Goal: Navigation & Orientation: Find specific page/section

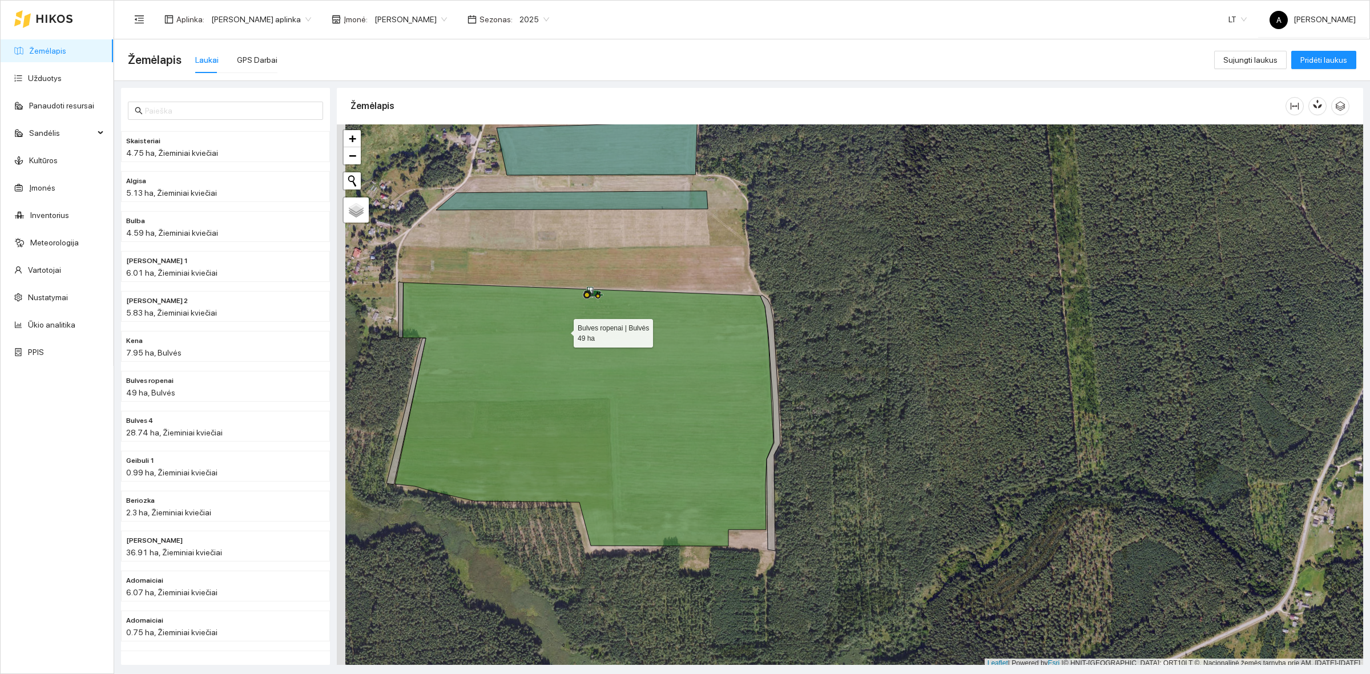
scroll to position [3, 0]
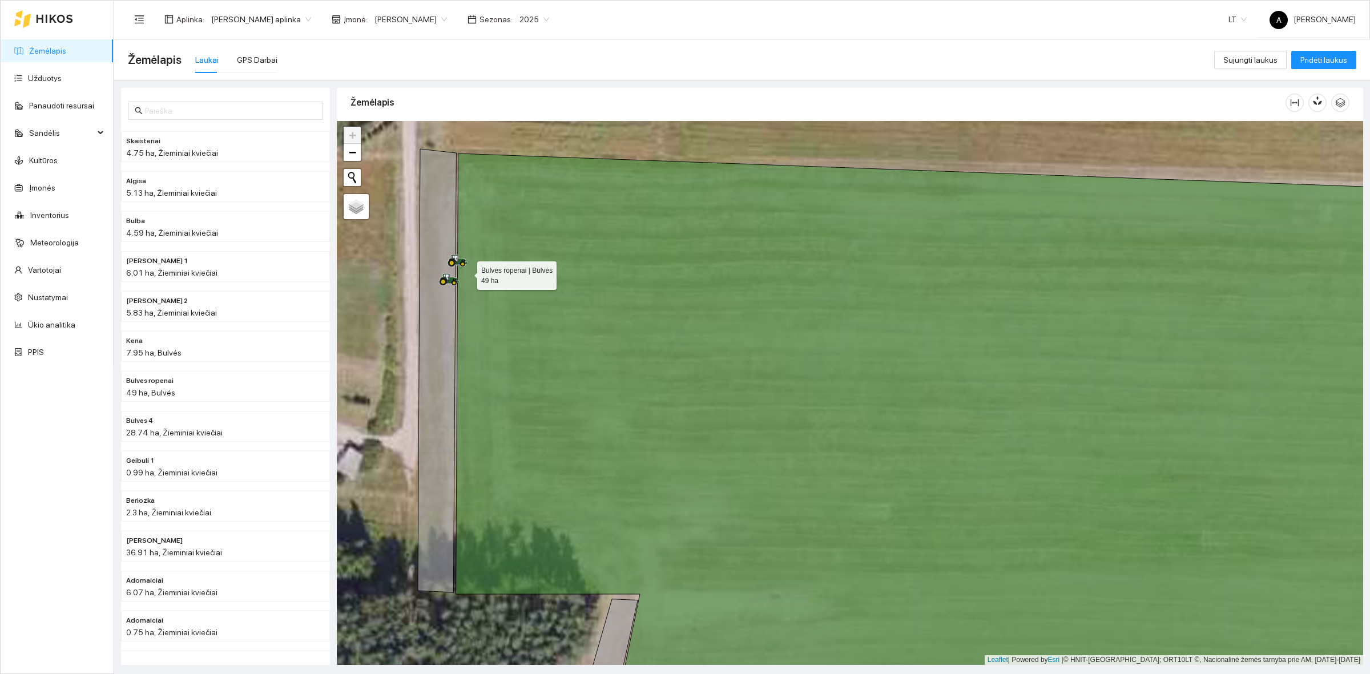
drag, startPoint x: 441, startPoint y: 224, endPoint x: 467, endPoint y: 272, distance: 54.4
click at [467, 272] on icon at bounding box center [980, 467] width 1048 height 627
click at [496, 132] on div at bounding box center [850, 393] width 1027 height 544
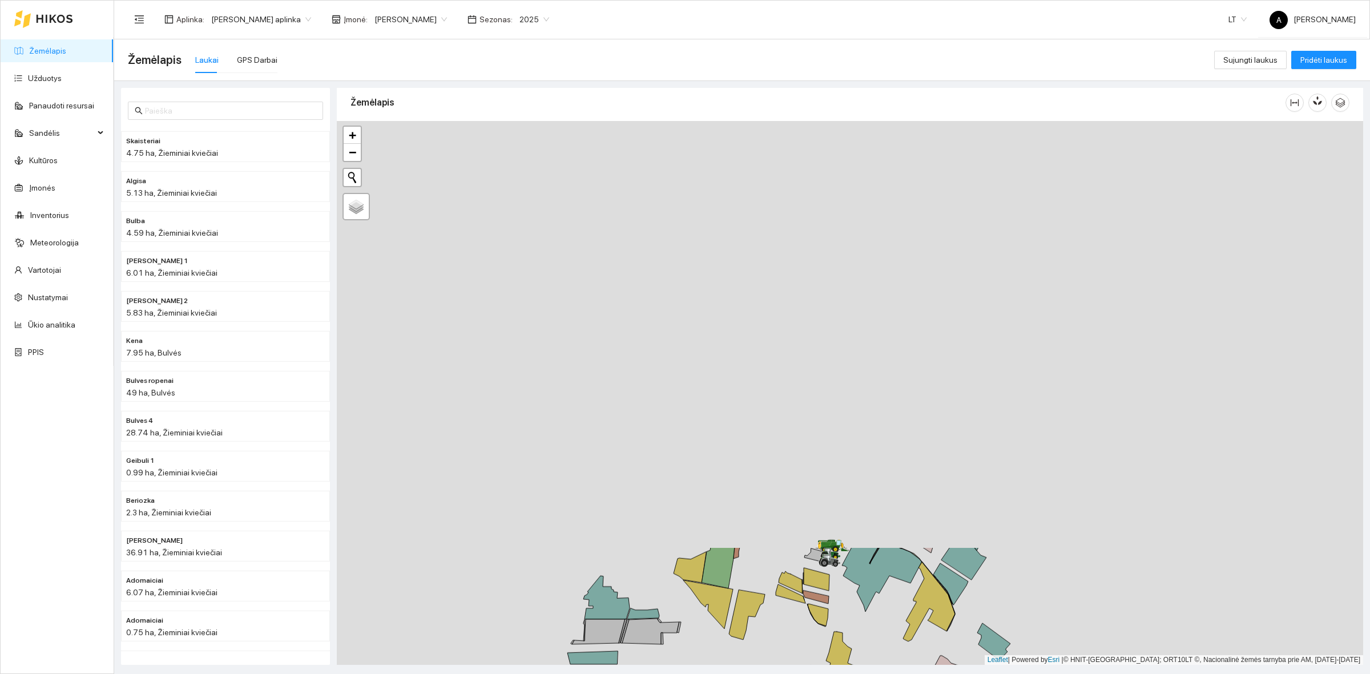
drag, startPoint x: 774, startPoint y: 226, endPoint x: 832, endPoint y: 708, distance: 485.3
click at [832, 674] on html "Žemėlapis Užduotys Panaudoti resursai Sandėlis Kultūros Įmonės Inventorius Mete…" at bounding box center [685, 337] width 1370 height 674
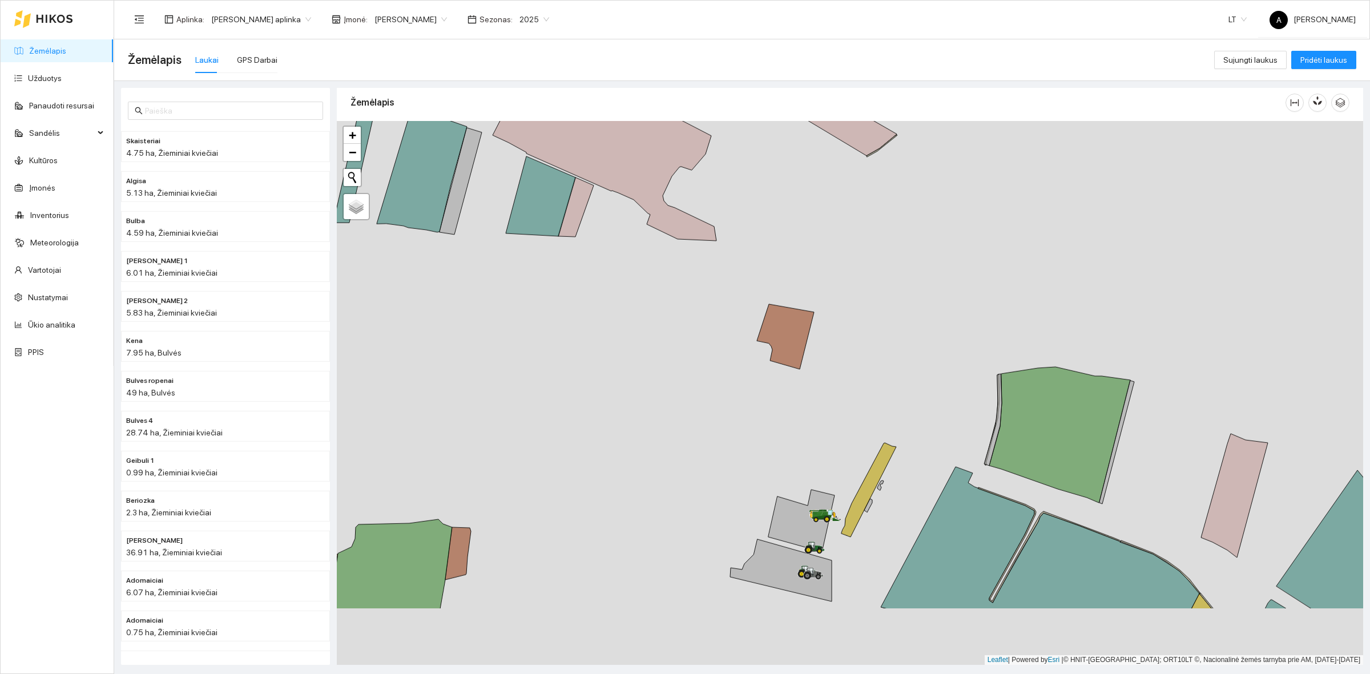
drag, startPoint x: 847, startPoint y: 496, endPoint x: 838, endPoint y: 384, distance: 112.3
click at [846, 384] on div at bounding box center [850, 393] width 1027 height 544
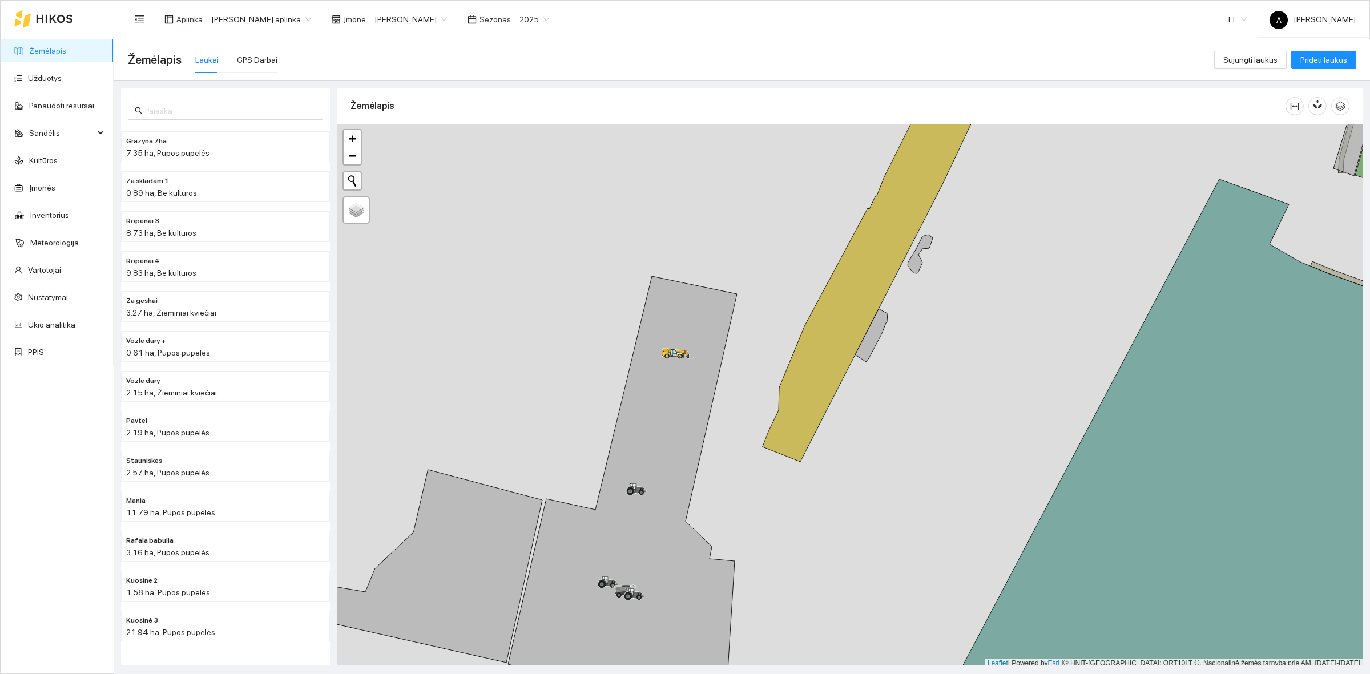
scroll to position [3, 0]
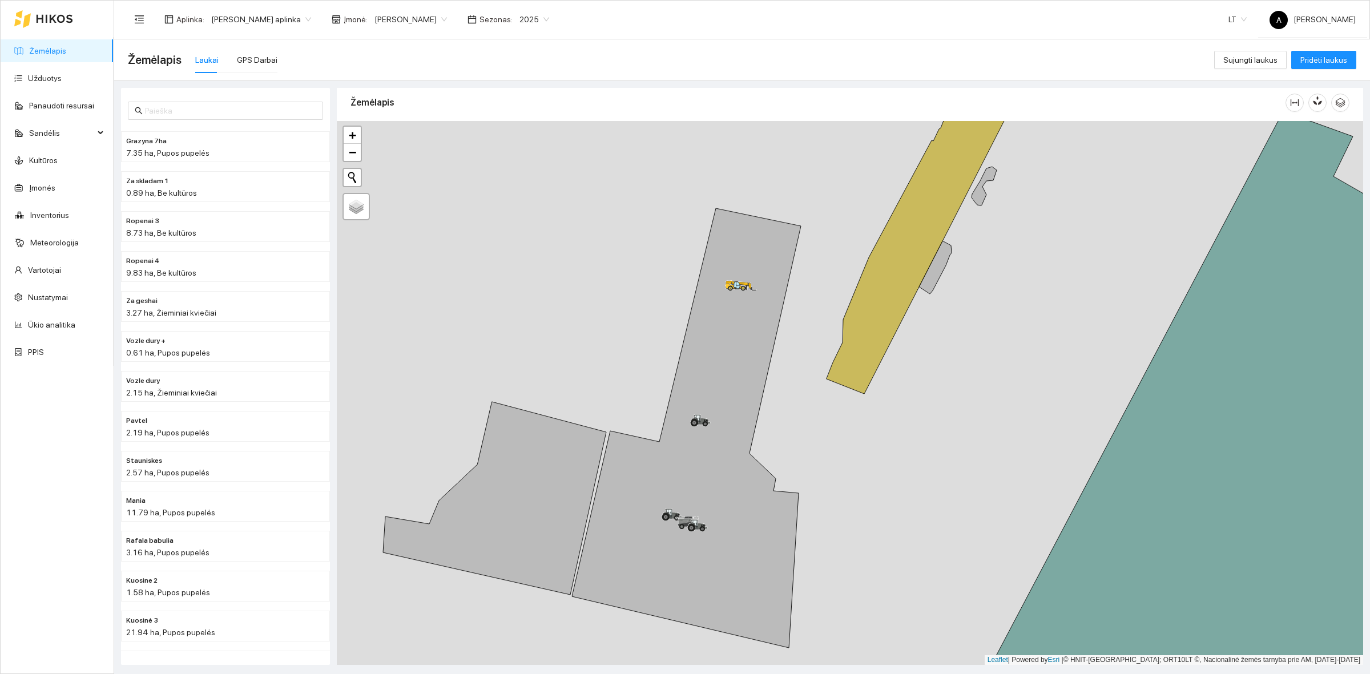
drag, startPoint x: 760, startPoint y: 467, endPoint x: 869, endPoint y: 324, distance: 179.7
click at [872, 320] on div at bounding box center [850, 393] width 1027 height 544
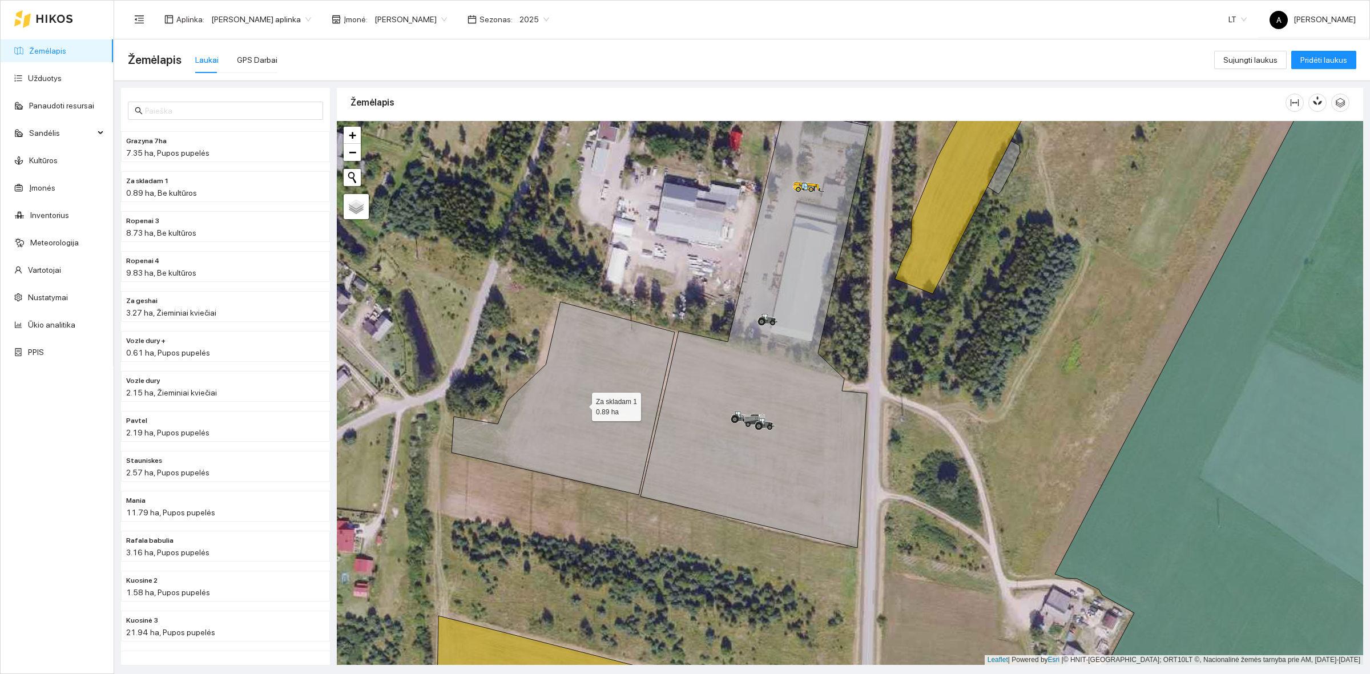
click at [623, 363] on icon at bounding box center [563, 398] width 223 height 193
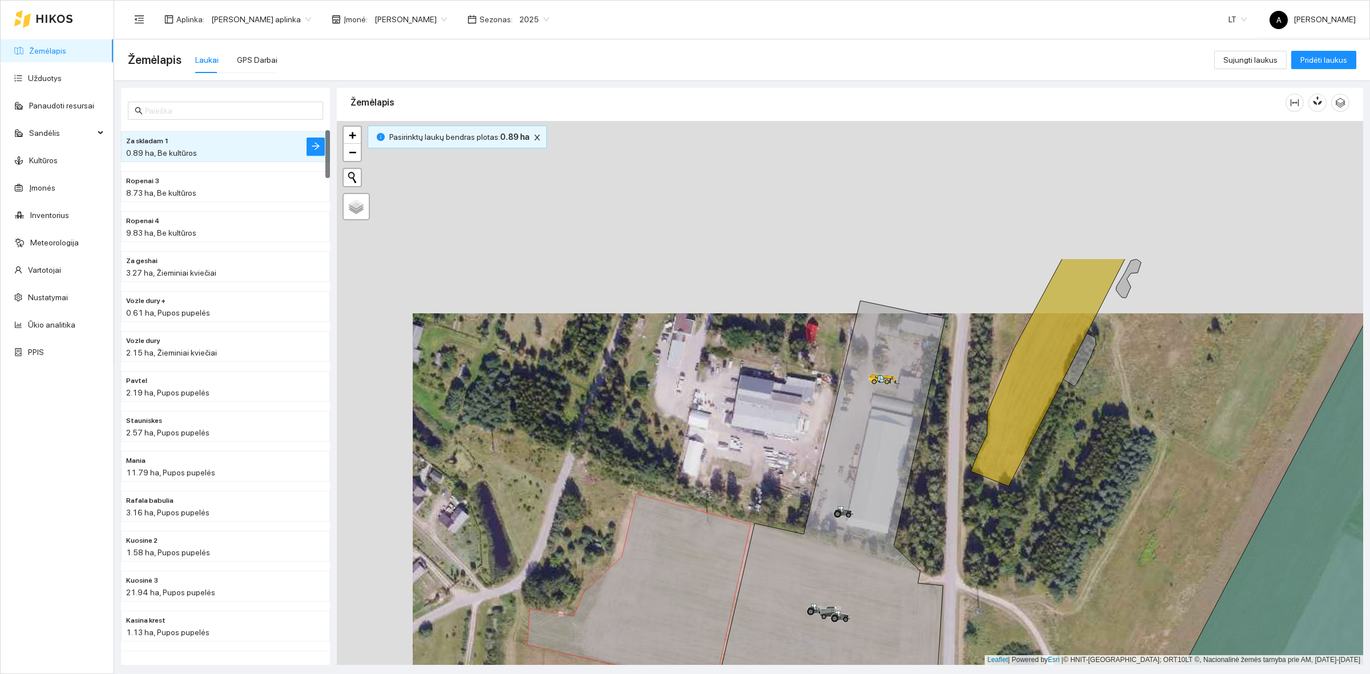
drag, startPoint x: 735, startPoint y: 303, endPoint x: 811, endPoint y: 496, distance: 206.8
click at [811, 496] on div at bounding box center [850, 393] width 1027 height 544
click at [782, 477] on div at bounding box center [850, 393] width 1027 height 544
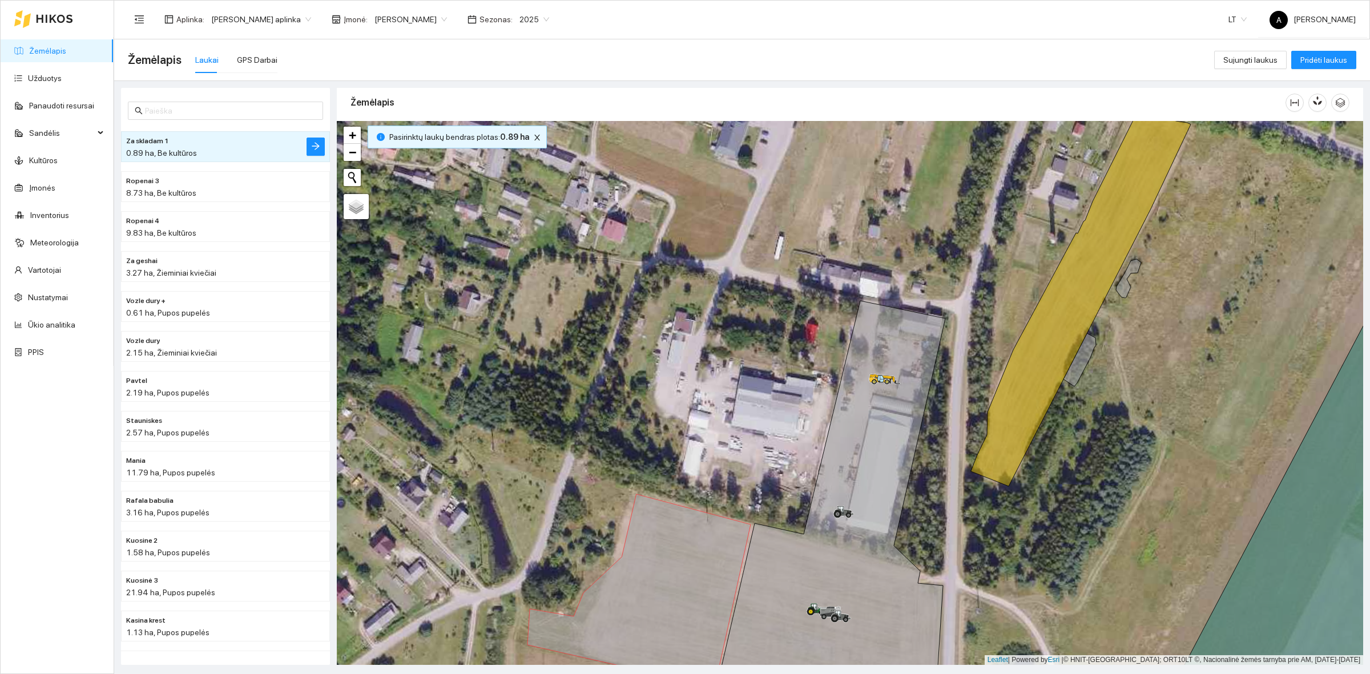
click at [197, 55] on div "Laukai" at bounding box center [206, 60] width 23 height 13
click at [66, 47] on link "Žemėlapis" at bounding box center [47, 50] width 37 height 9
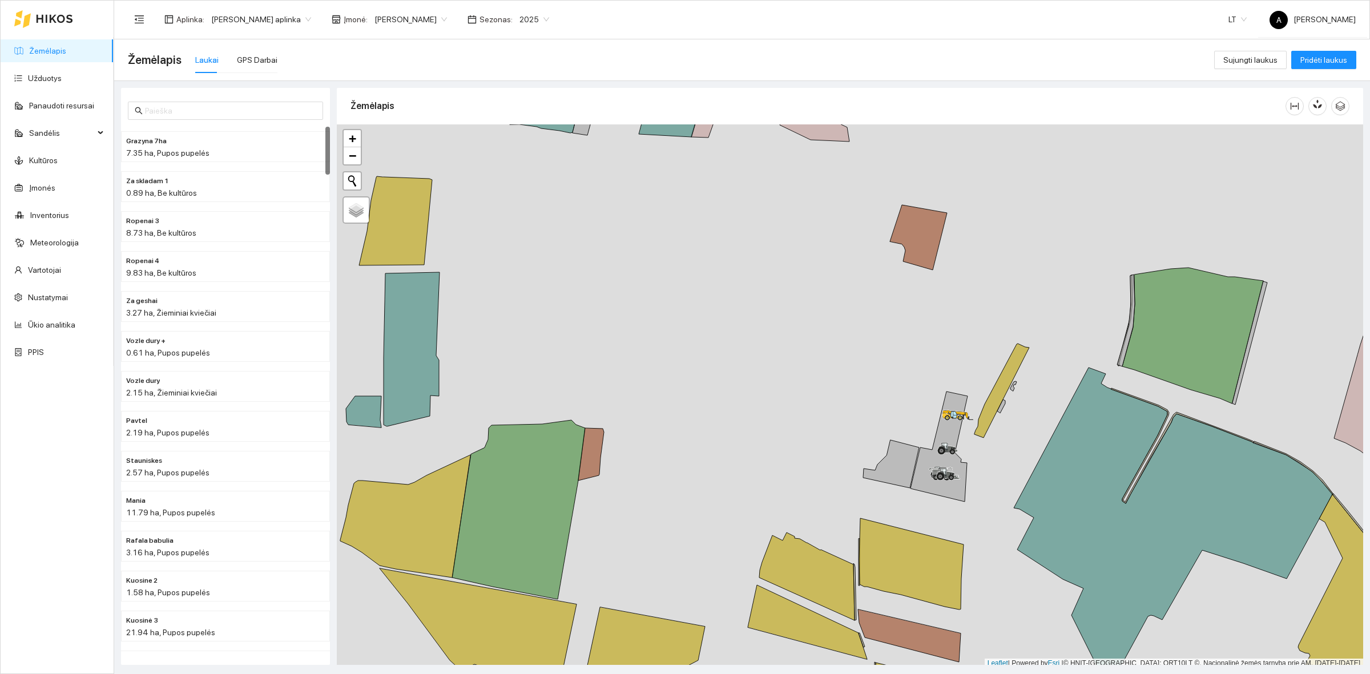
scroll to position [3, 0]
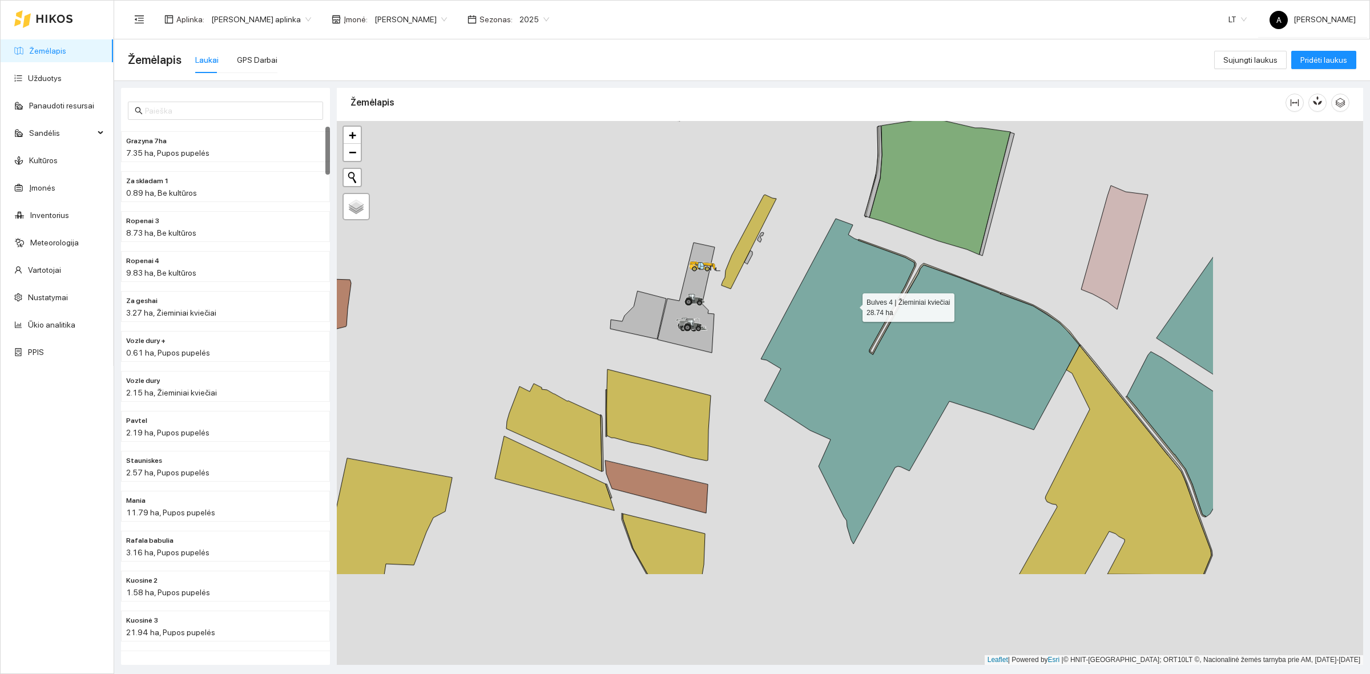
drag, startPoint x: 1106, startPoint y: 450, endPoint x: 854, endPoint y: 304, distance: 291.8
click at [854, 304] on icon at bounding box center [920, 381] width 319 height 325
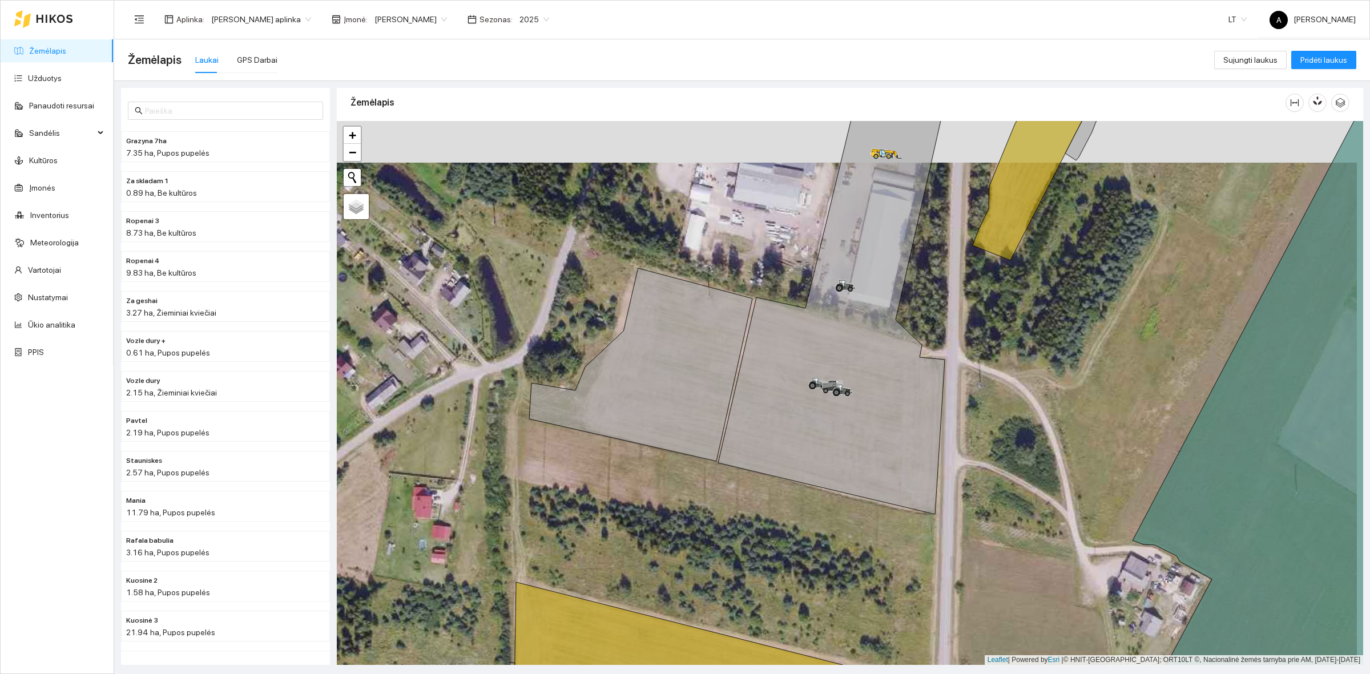
drag, startPoint x: 968, startPoint y: 383, endPoint x: 958, endPoint y: 424, distance: 42.9
click at [962, 425] on div at bounding box center [850, 393] width 1027 height 544
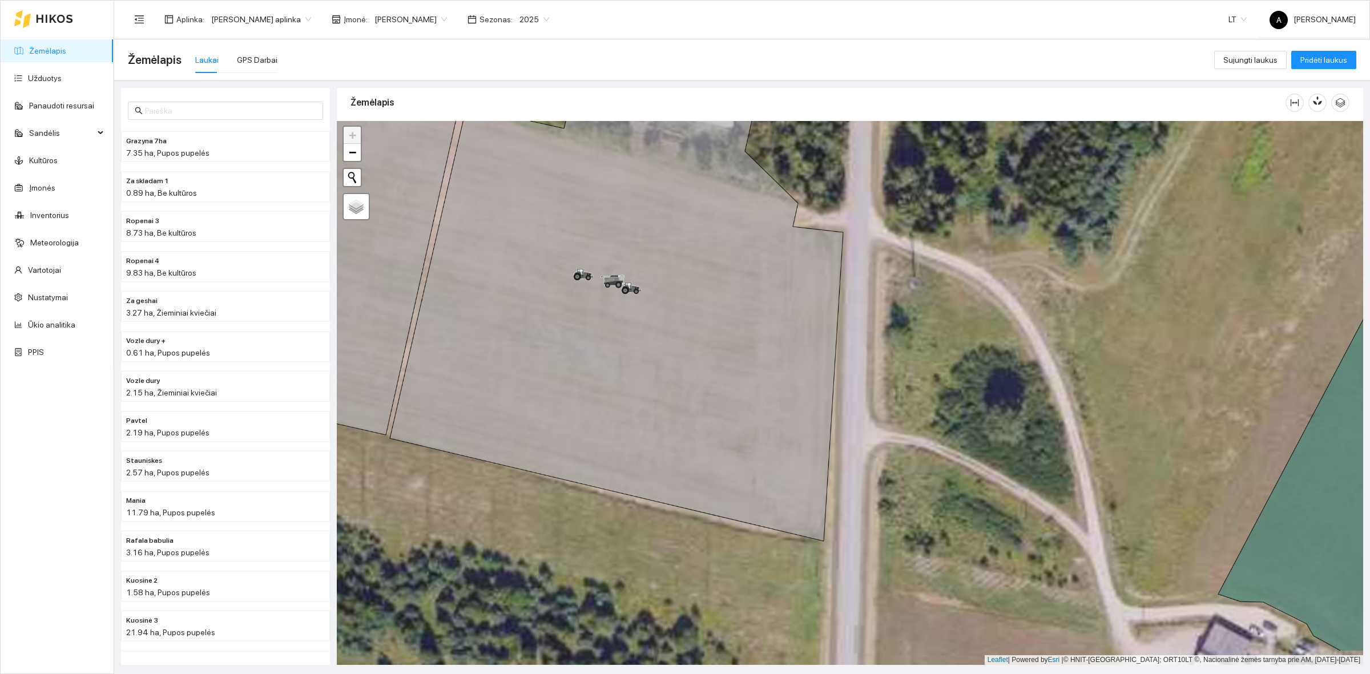
drag, startPoint x: 964, startPoint y: 426, endPoint x: 863, endPoint y: 356, distance: 123.4
click at [863, 356] on div at bounding box center [850, 393] width 1027 height 544
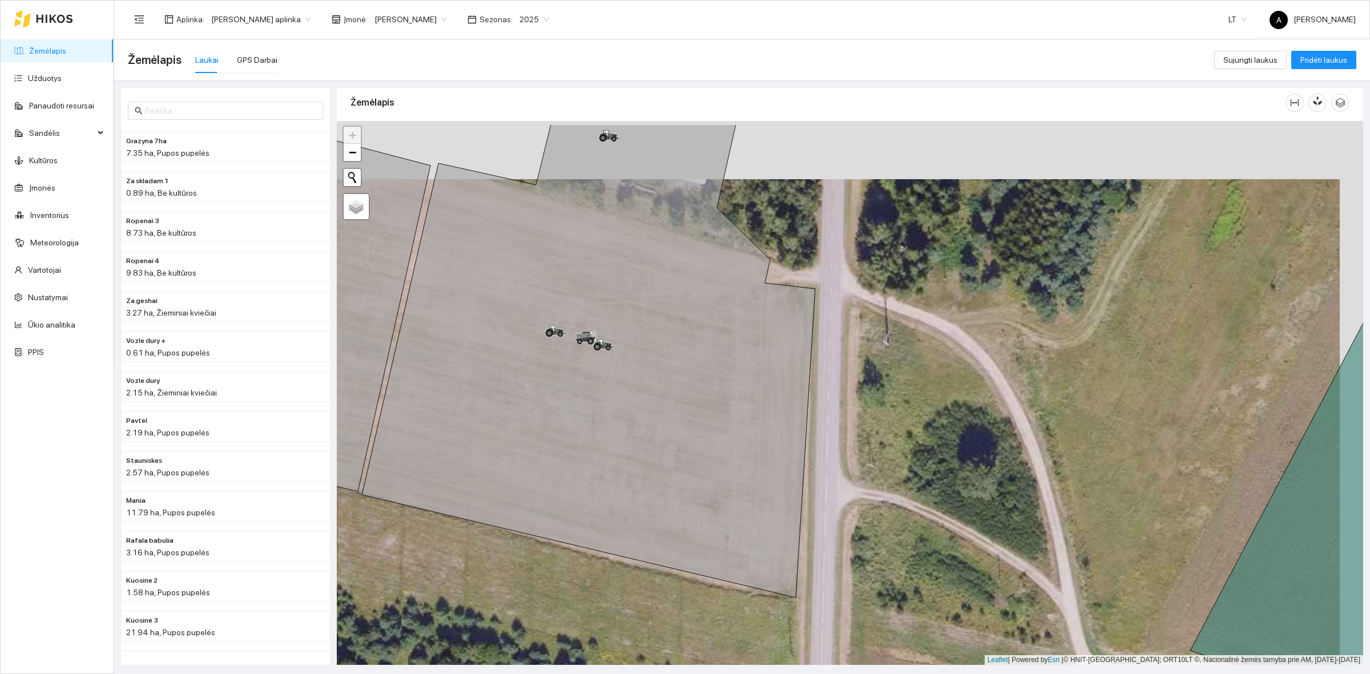
drag, startPoint x: 960, startPoint y: 284, endPoint x: 937, endPoint y: 343, distance: 62.8
click at [937, 343] on div at bounding box center [850, 393] width 1027 height 544
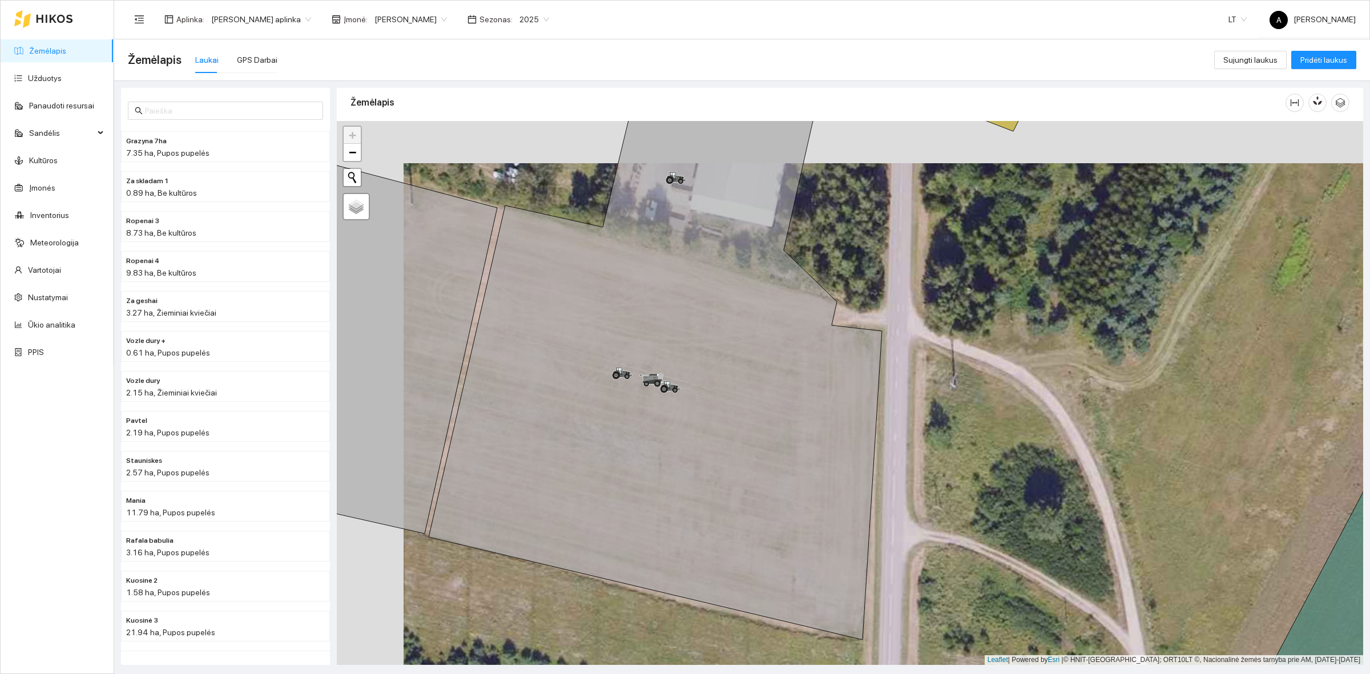
drag, startPoint x: 874, startPoint y: 324, endPoint x: 940, endPoint y: 364, distance: 77.1
click at [940, 364] on div at bounding box center [850, 393] width 1027 height 544
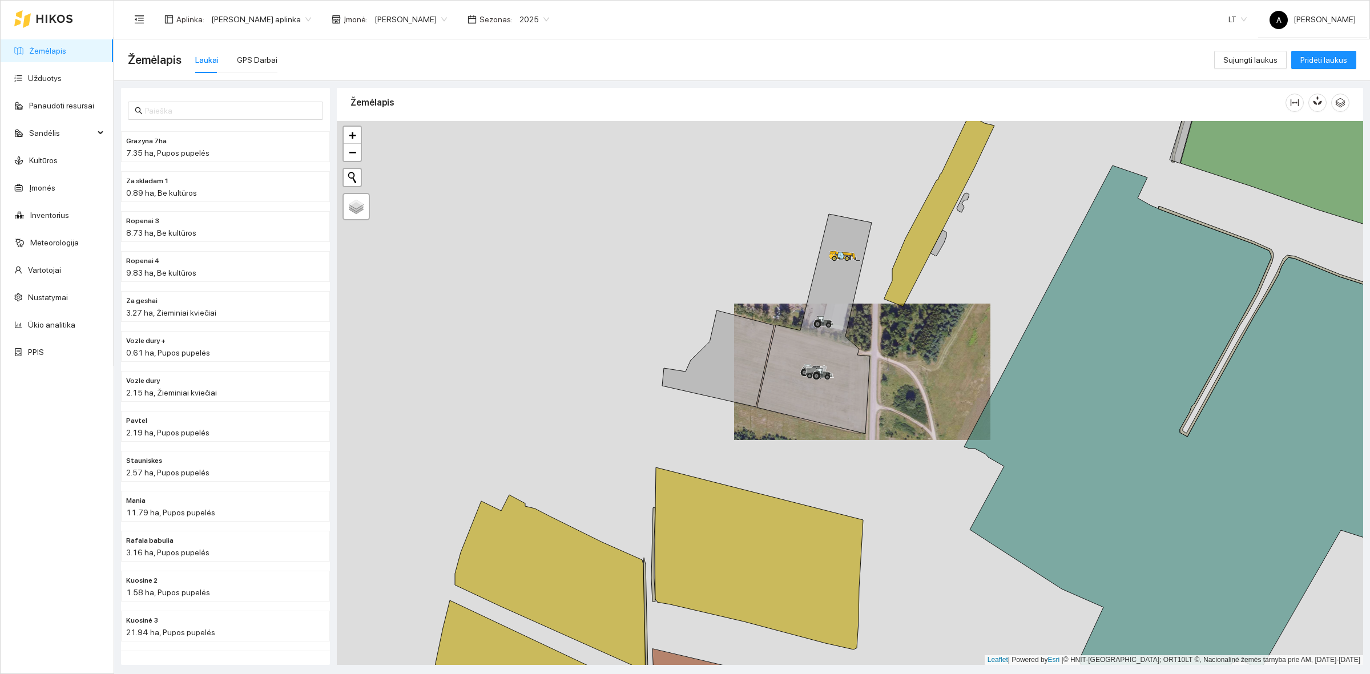
drag, startPoint x: 899, startPoint y: 301, endPoint x: 899, endPoint y: 330, distance: 29.1
click at [900, 329] on div at bounding box center [850, 393] width 1027 height 544
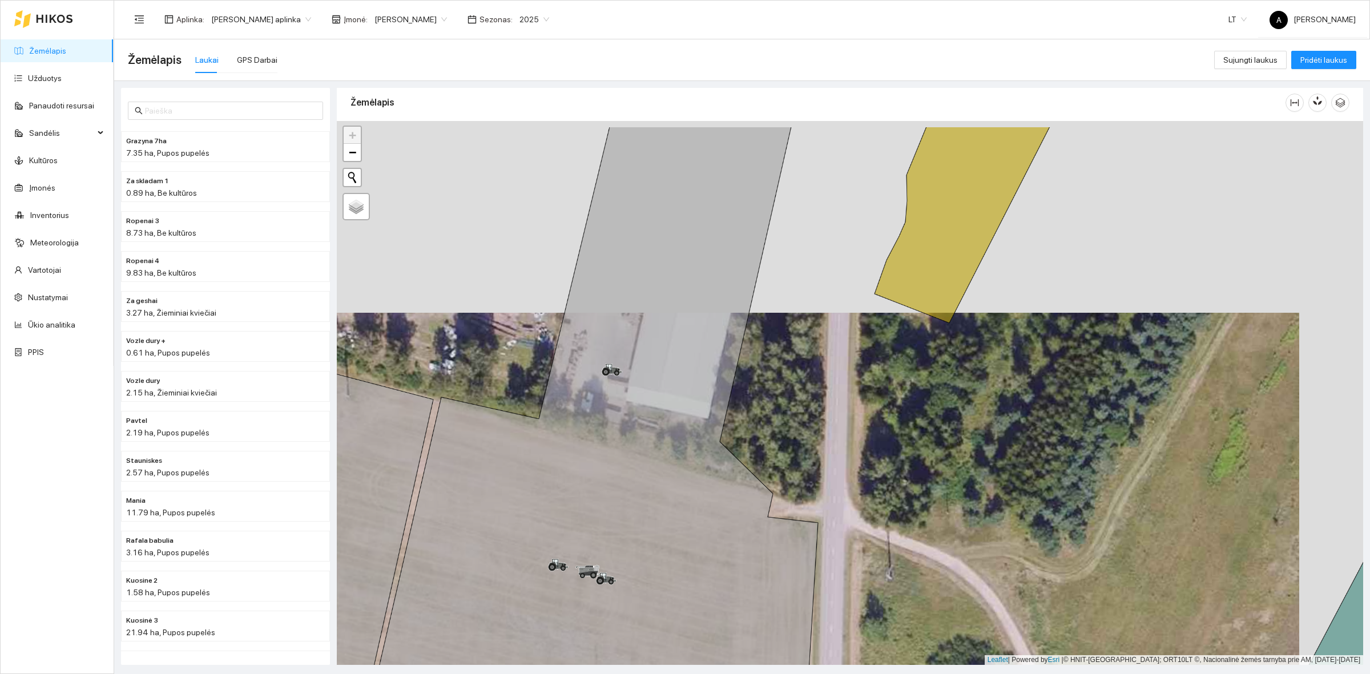
drag, startPoint x: 889, startPoint y: 327, endPoint x: 895, endPoint y: 387, distance: 60.8
click at [895, 387] on div at bounding box center [850, 393] width 1027 height 544
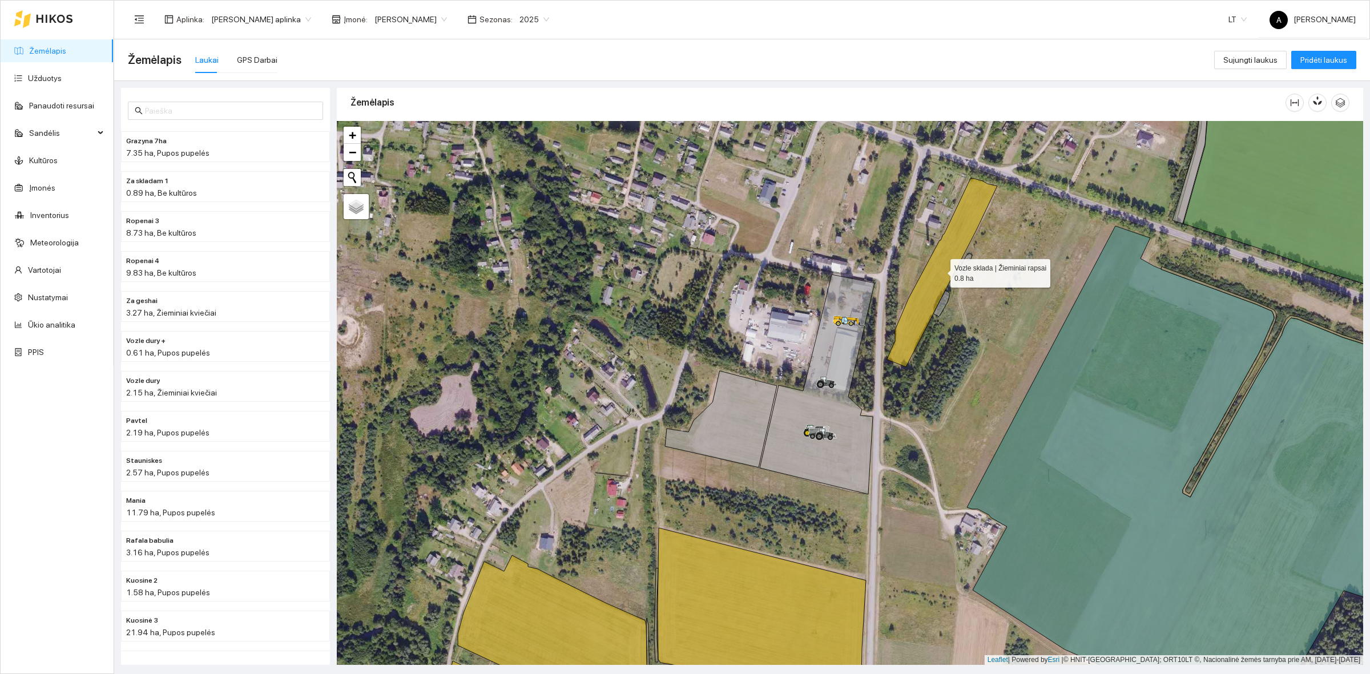
click at [905, 309] on icon at bounding box center [942, 273] width 110 height 188
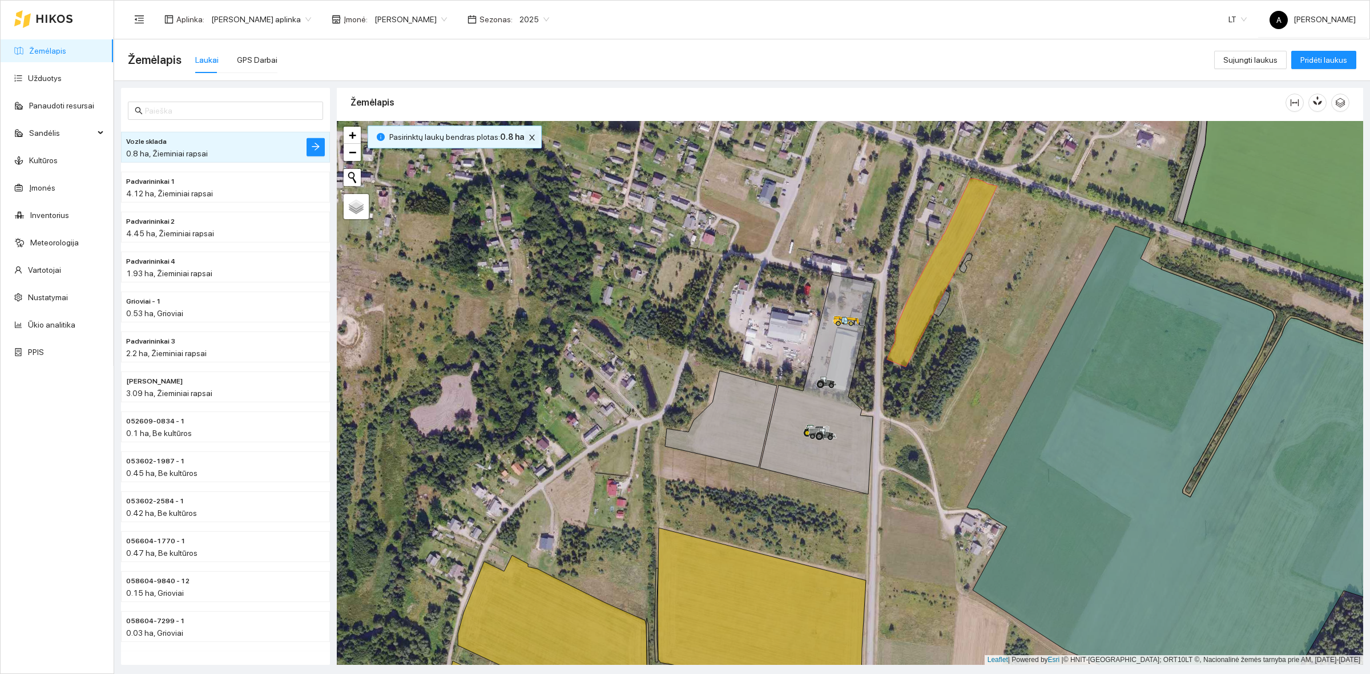
click at [528, 138] on icon "close" at bounding box center [532, 138] width 8 height 8
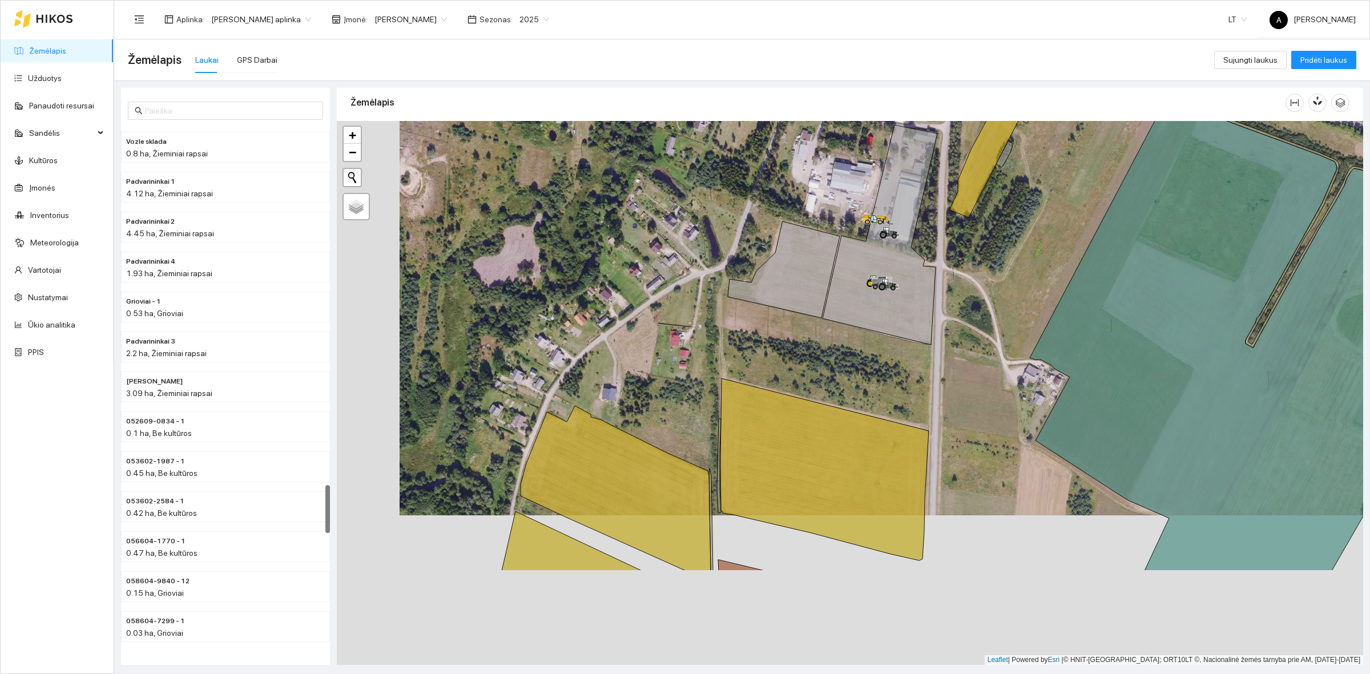
click at [884, 142] on div at bounding box center [850, 393] width 1027 height 544
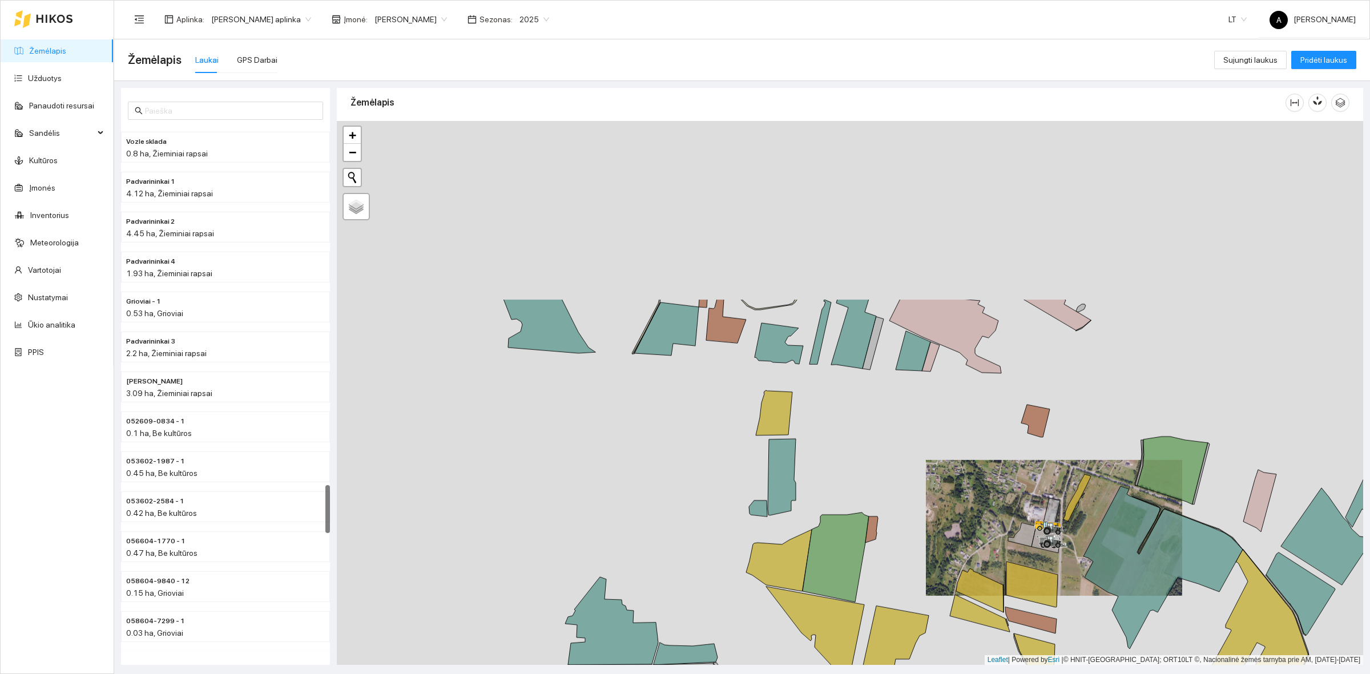
drag, startPoint x: 714, startPoint y: 297, endPoint x: 942, endPoint y: 530, distance: 325.8
click at [942, 530] on div at bounding box center [850, 393] width 1027 height 544
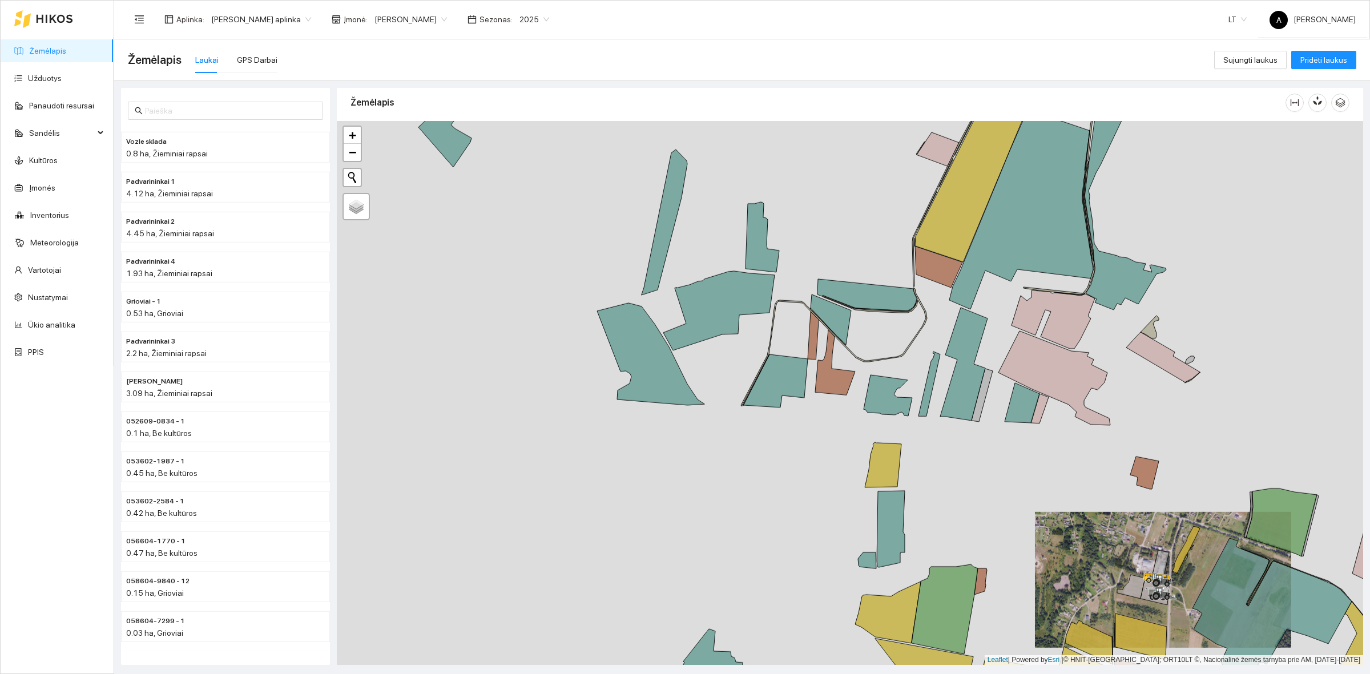
drag, startPoint x: 856, startPoint y: 442, endPoint x: 1315, endPoint y: 694, distance: 523.0
click at [1315, 674] on html "Žemėlapis Užduotys Panaudoti resursai Sandėlis Kultūros Įmonės Inventorius Mete…" at bounding box center [685, 337] width 1370 height 674
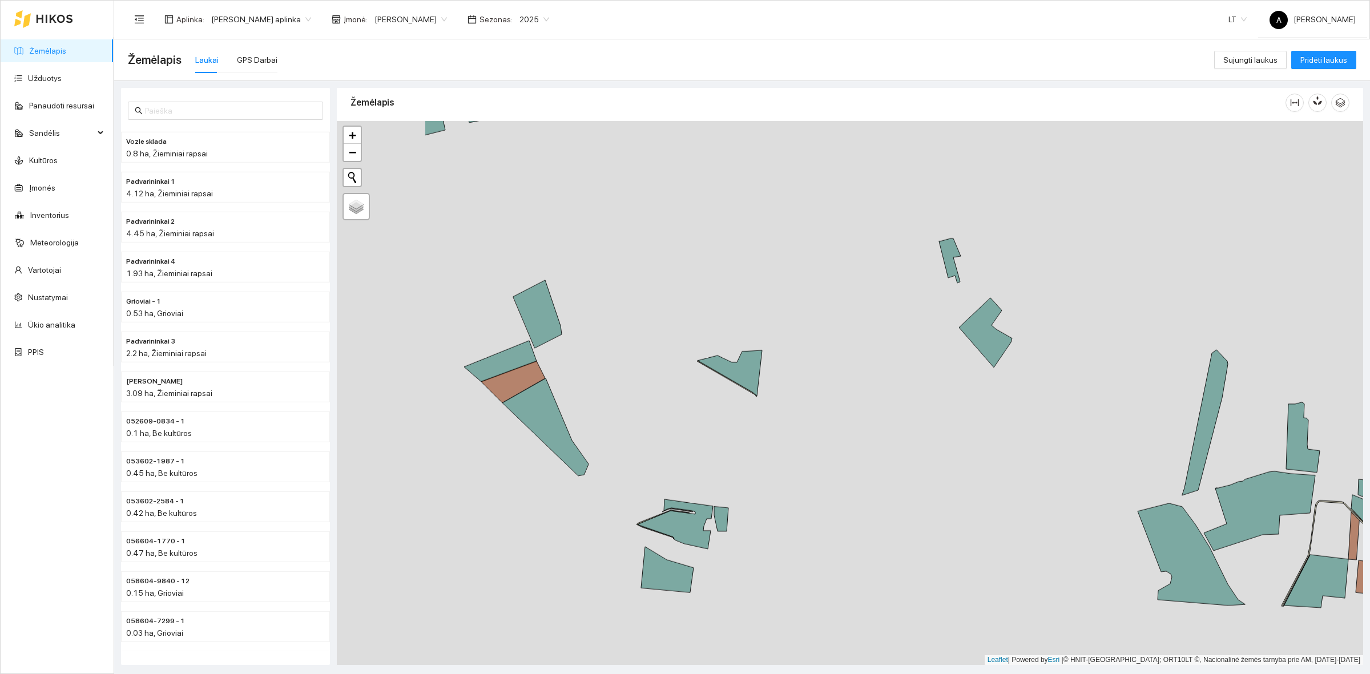
drag, startPoint x: 465, startPoint y: 380, endPoint x: 642, endPoint y: 369, distance: 177.3
click at [642, 369] on div at bounding box center [850, 393] width 1027 height 544
click at [529, 357] on icon at bounding box center [500, 361] width 73 height 41
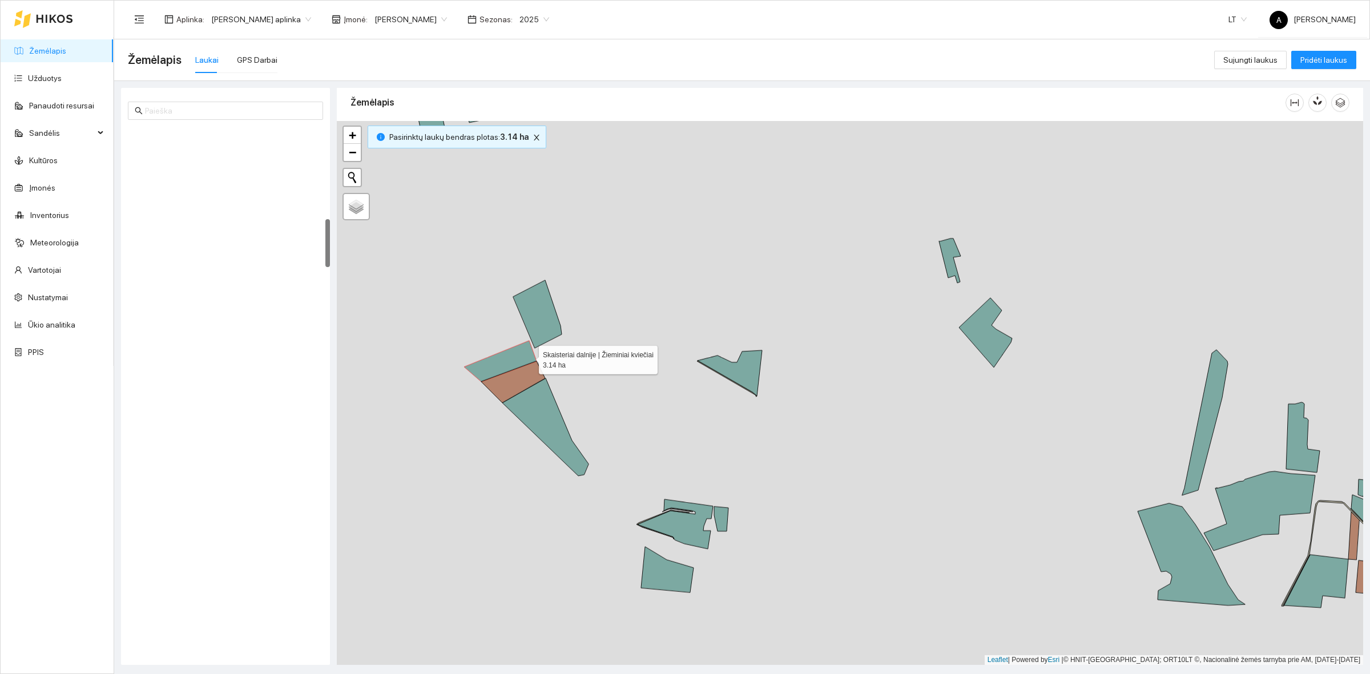
scroll to position [998, 0]
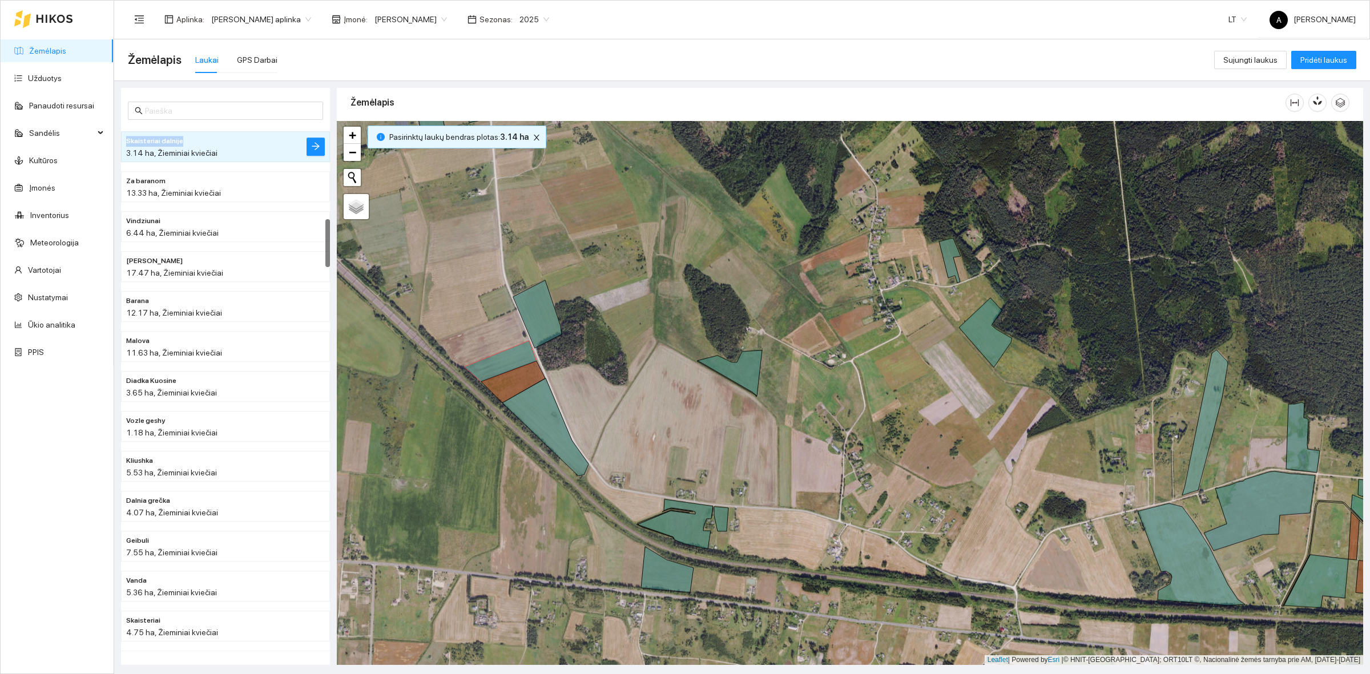
drag, startPoint x: 180, startPoint y: 142, endPoint x: 120, endPoint y: 138, distance: 60.0
click at [121, 138] on li "Skaisteriai dalnije 3.14 ha, Žieminiai kviečiai" at bounding box center [225, 146] width 209 height 31
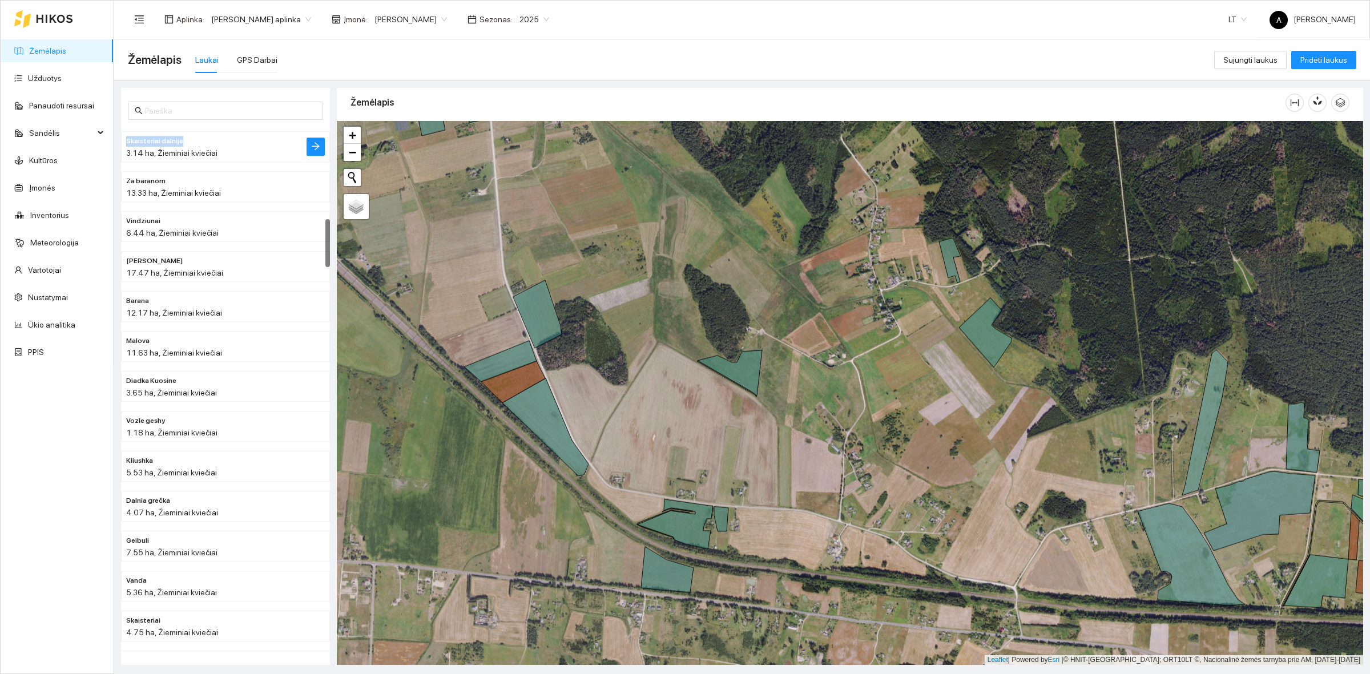
copy span "Skaisteriai dalnije"
click at [552, 329] on icon at bounding box center [537, 314] width 49 height 68
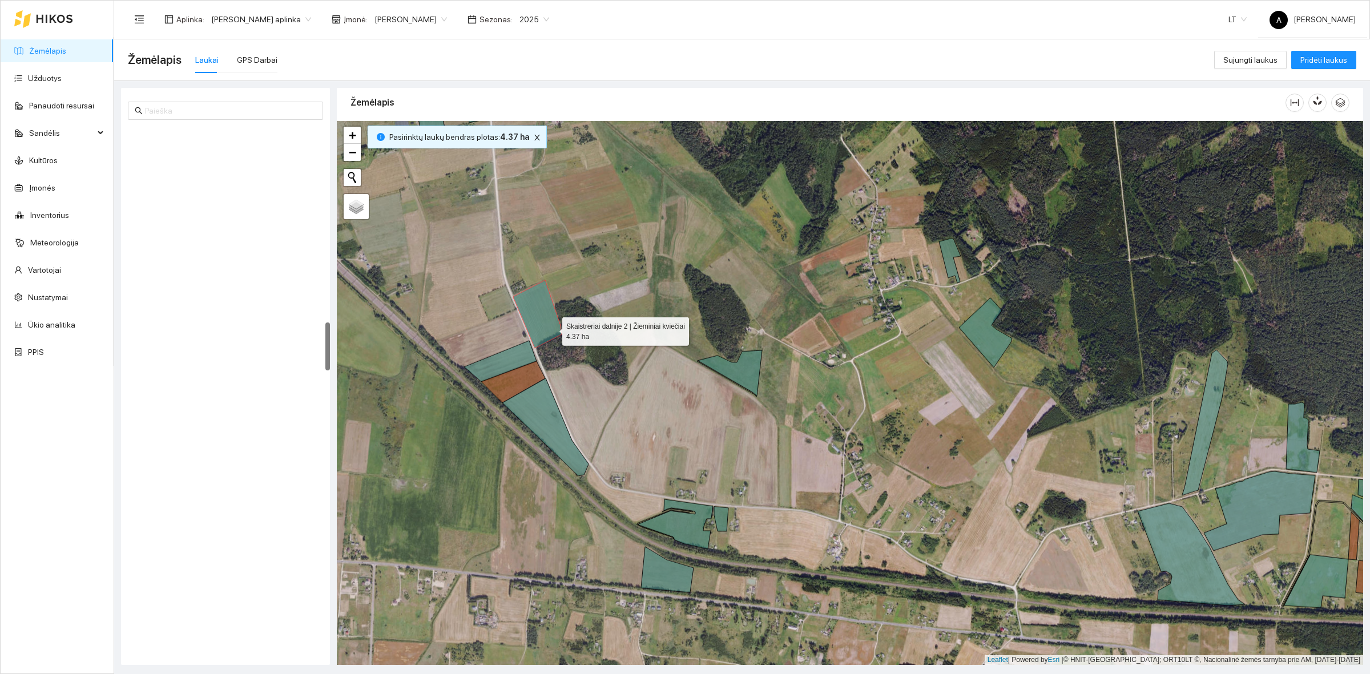
scroll to position [2116, 0]
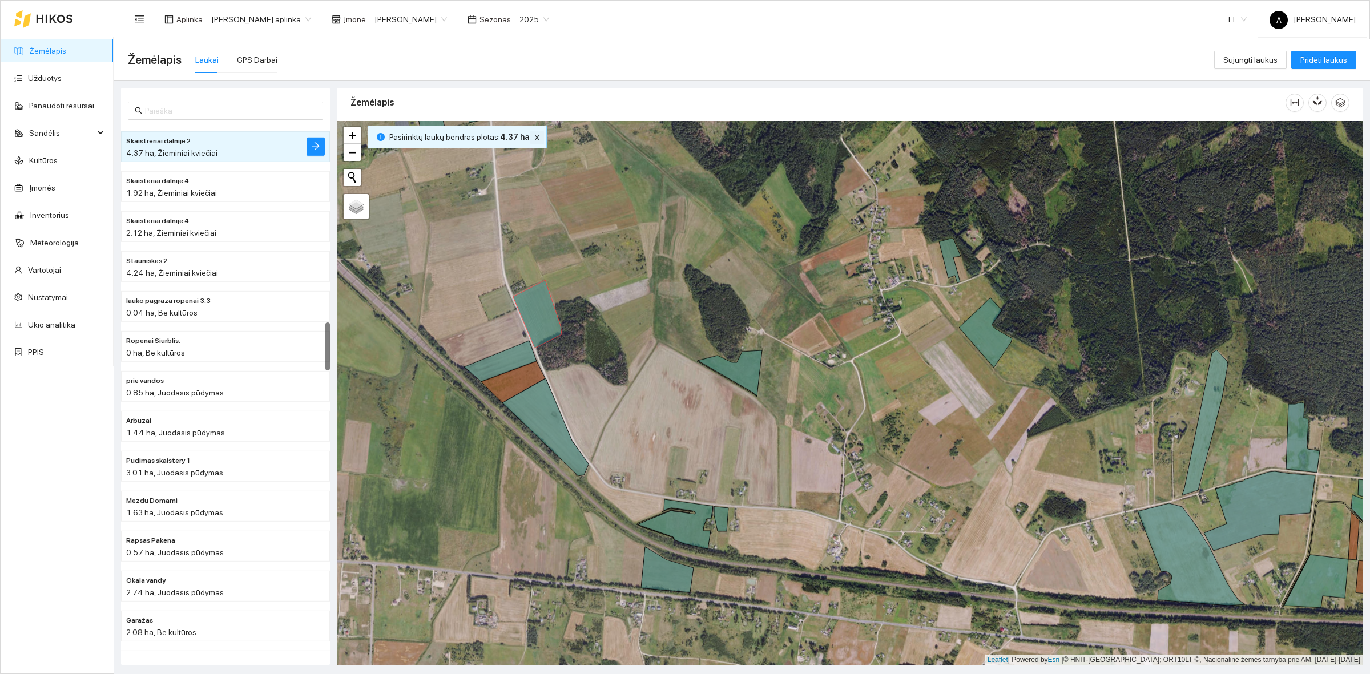
click at [538, 134] on button "button" at bounding box center [537, 138] width 14 height 14
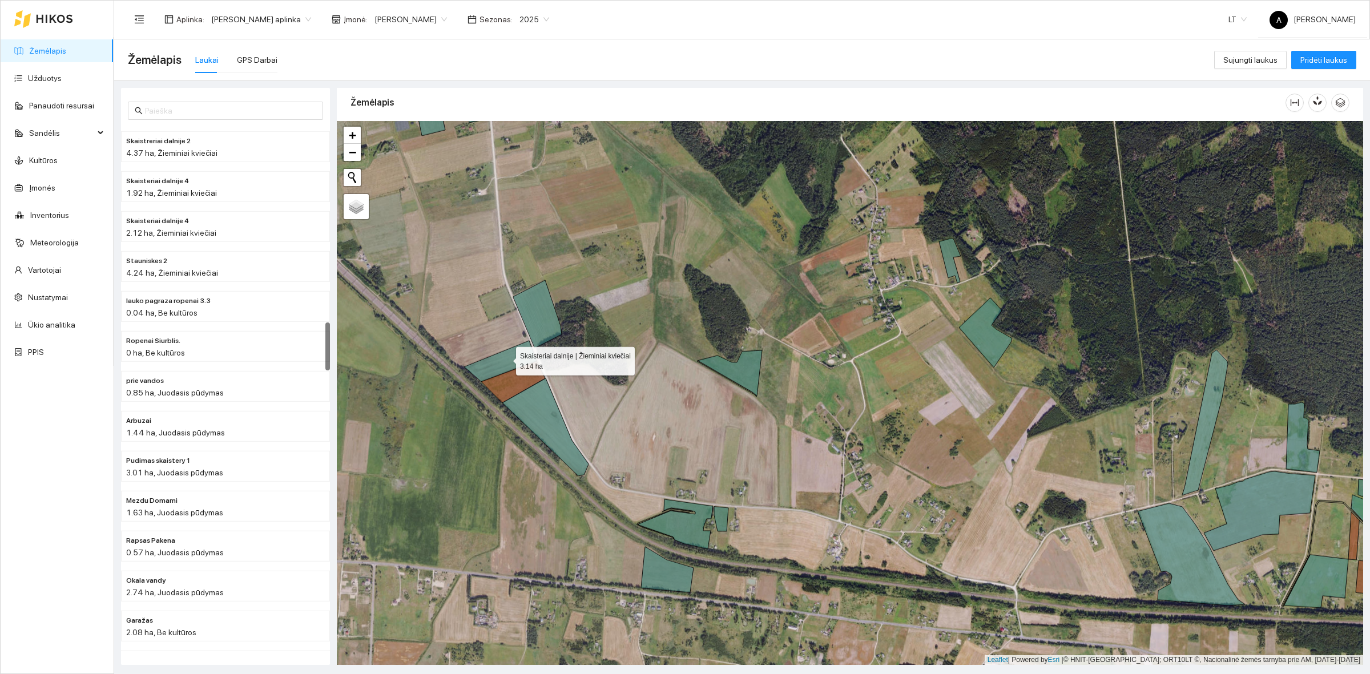
click at [506, 359] on icon at bounding box center [500, 361] width 73 height 41
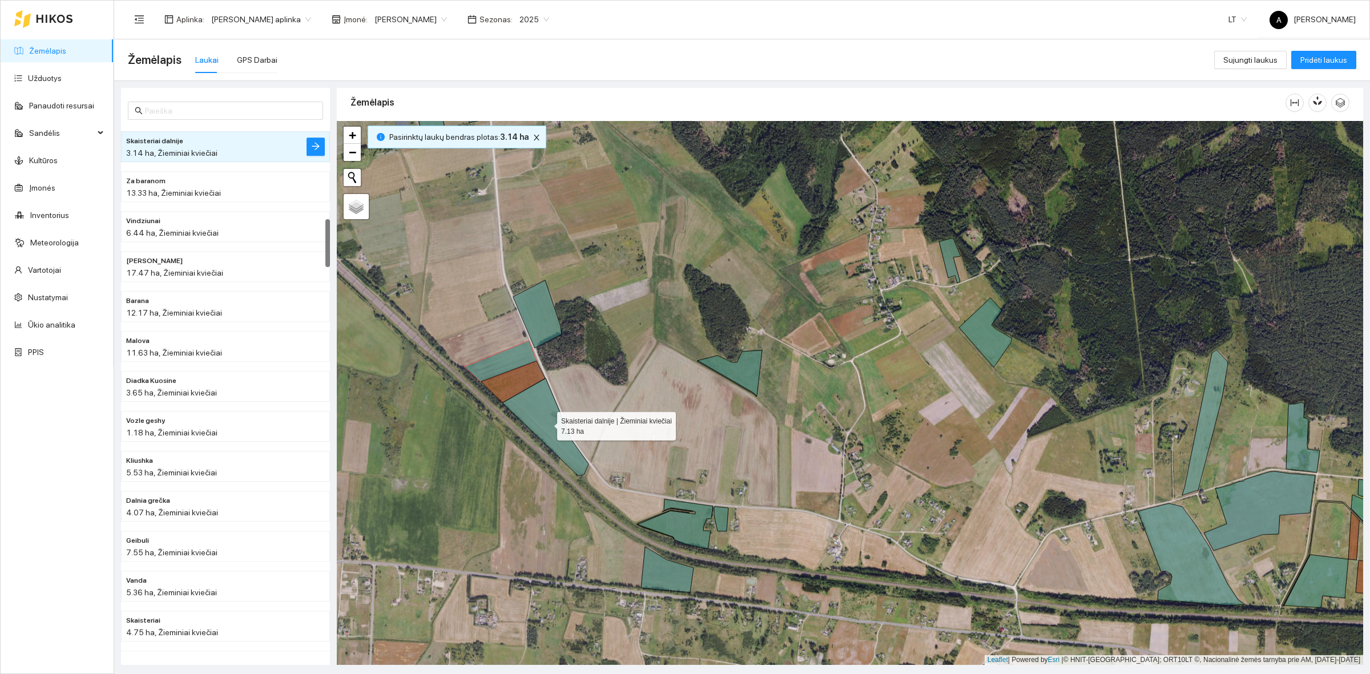
click at [529, 407] on icon at bounding box center [545, 428] width 86 height 98
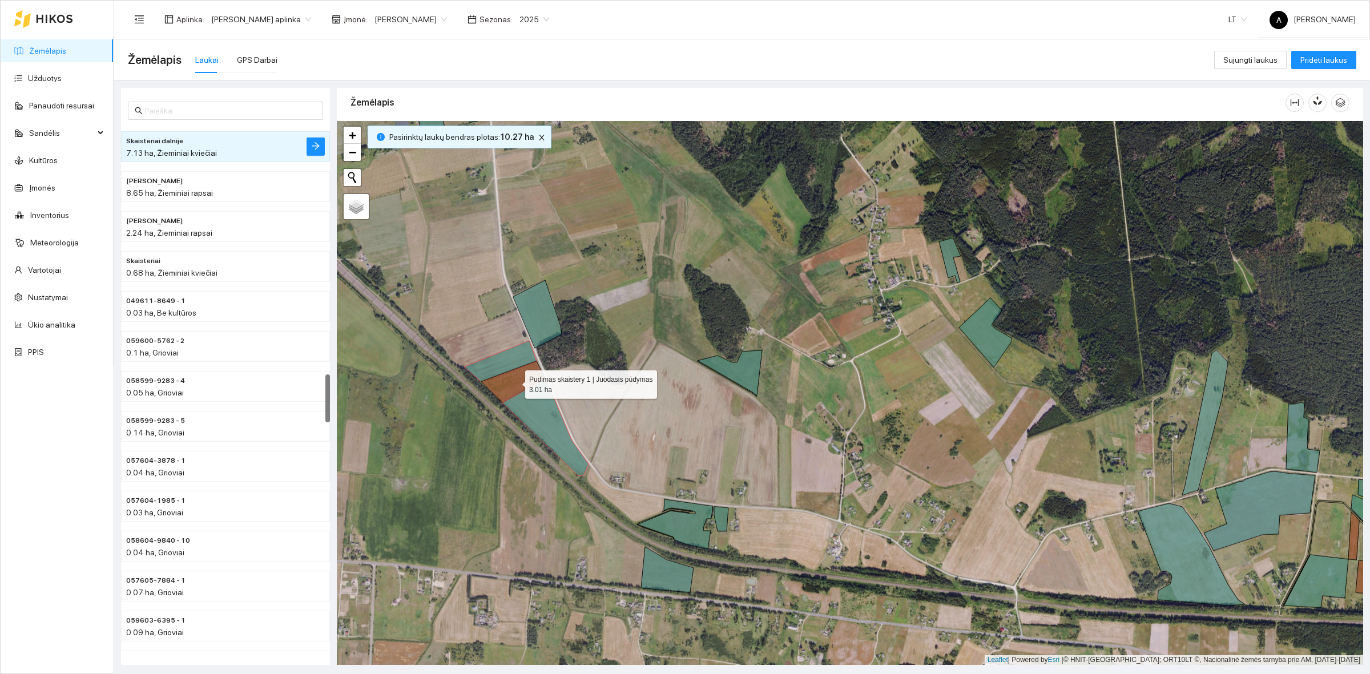
click at [518, 383] on icon at bounding box center [513, 382] width 64 height 42
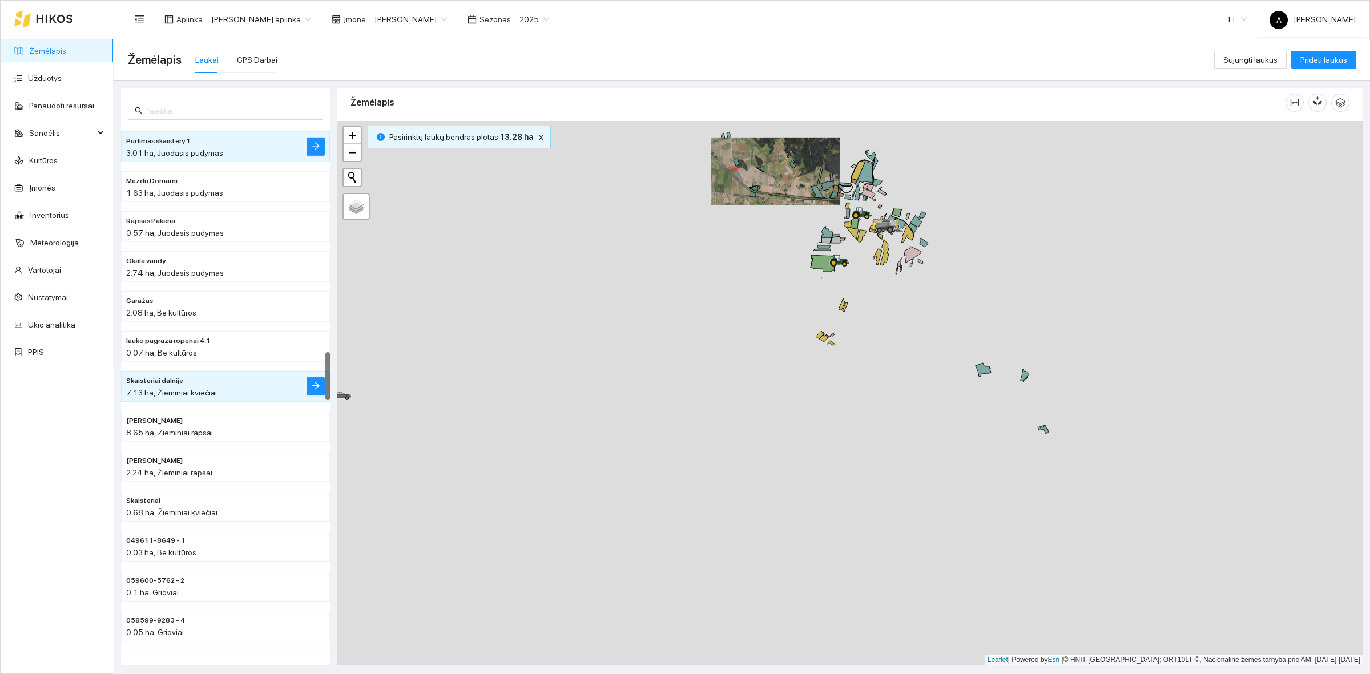
drag, startPoint x: 674, startPoint y: 410, endPoint x: 760, endPoint y: 150, distance: 274.4
click at [760, 150] on div at bounding box center [850, 393] width 1027 height 544
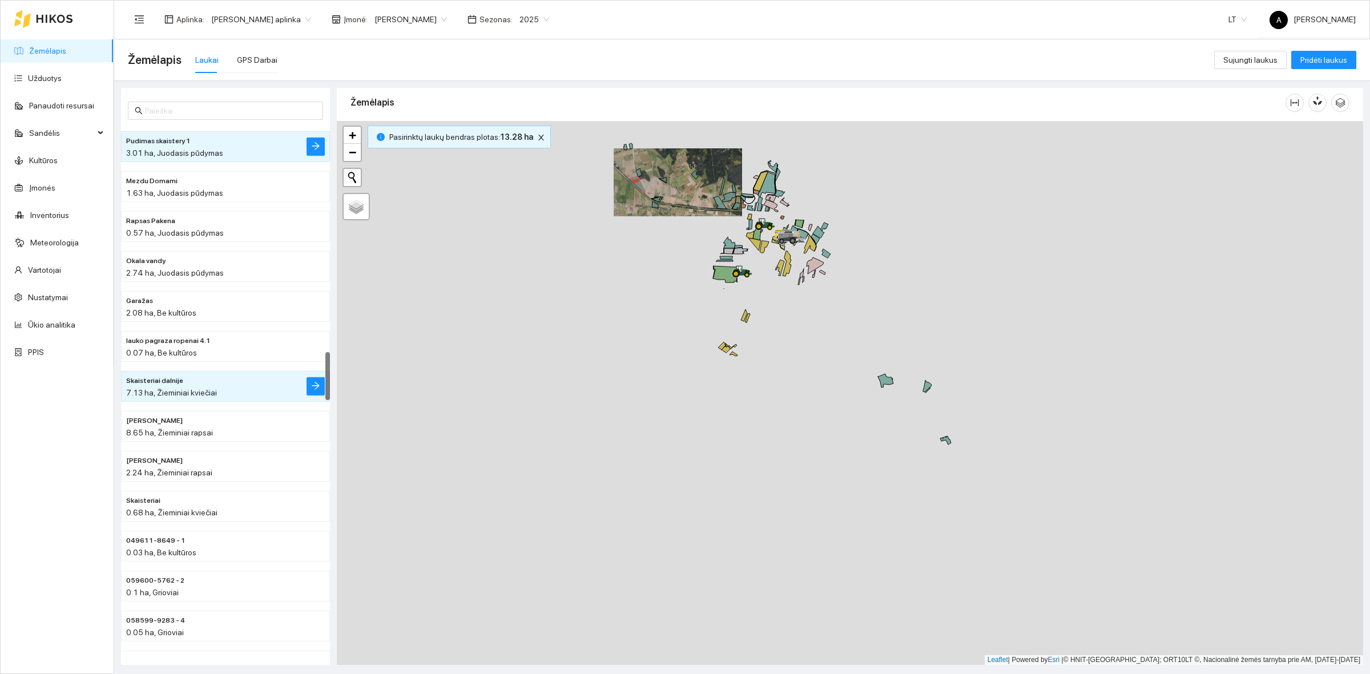
drag, startPoint x: 560, startPoint y: 435, endPoint x: 453, endPoint y: 446, distance: 107.4
click at [454, 472] on div at bounding box center [850, 393] width 1027 height 544
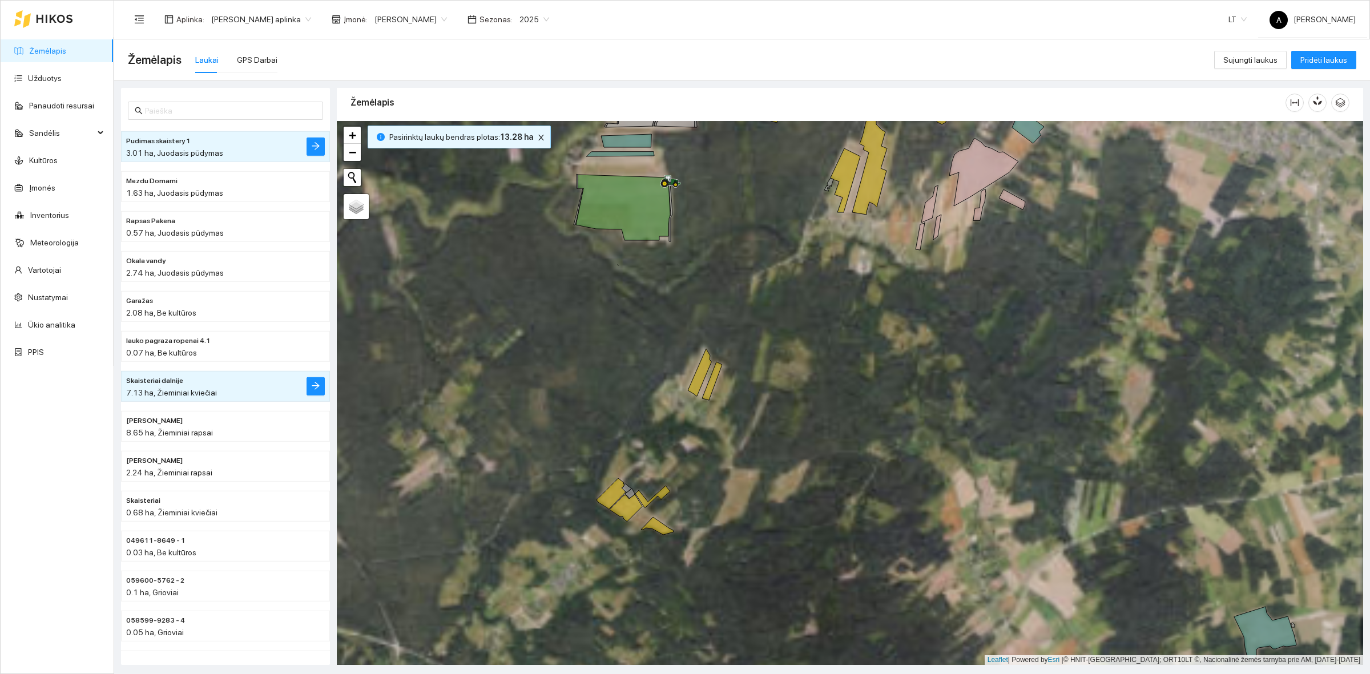
drag, startPoint x: 711, startPoint y: 304, endPoint x: 706, endPoint y: 388, distance: 84.7
click at [706, 388] on div at bounding box center [850, 393] width 1027 height 544
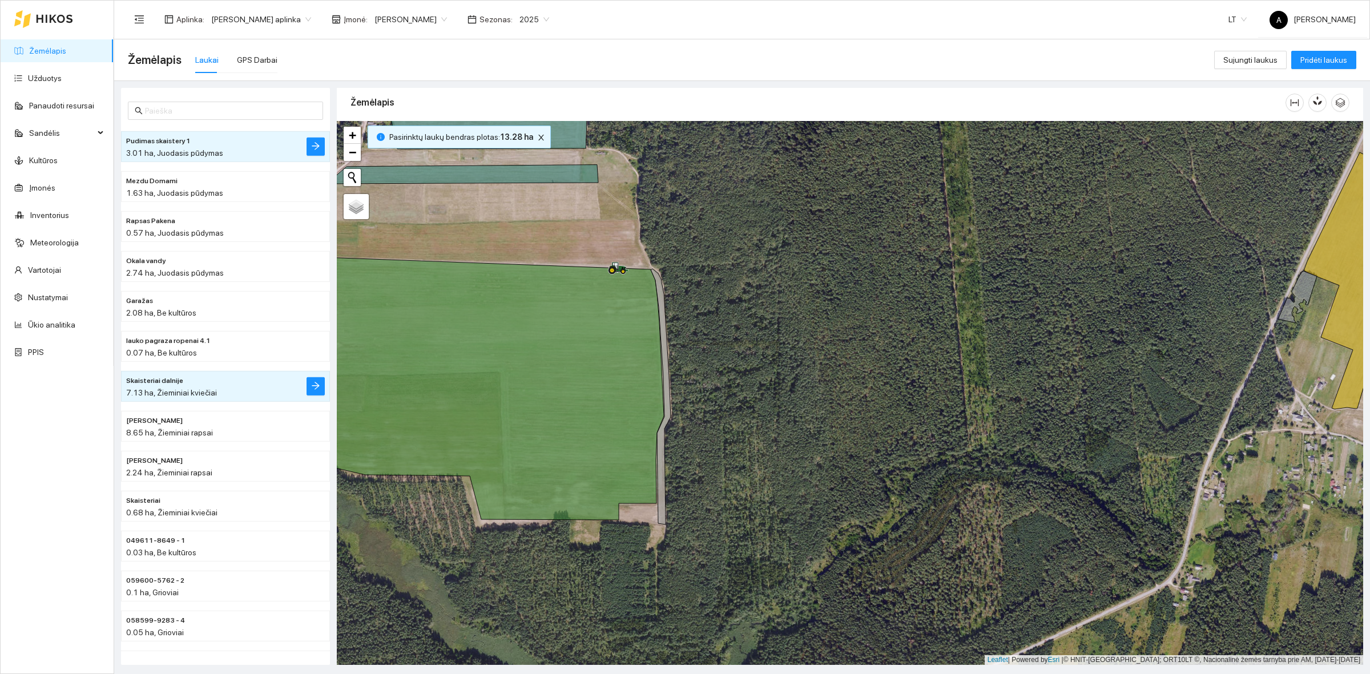
drag, startPoint x: 1369, startPoint y: 203, endPoint x: 1369, endPoint y: 292, distance: 88.5
click at [1369, 226] on main "Žemėlapis Laukai GPS Darbai Sujungti laukus Pridėti laukus Pudimas skaistery 1 …" at bounding box center [742, 356] width 1256 height 635
